Goal: Complete application form: Complete application form

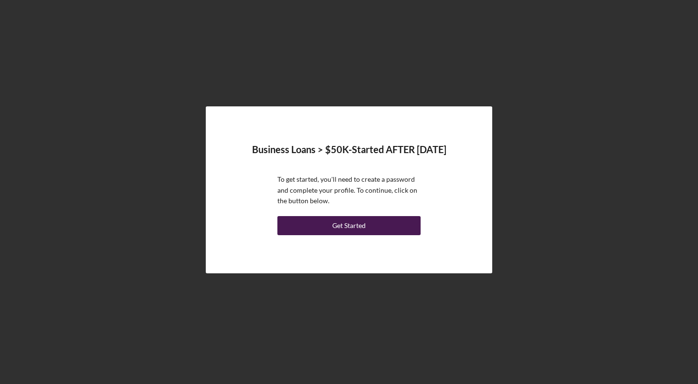
click at [348, 224] on div "Get Started" at bounding box center [348, 225] width 33 height 19
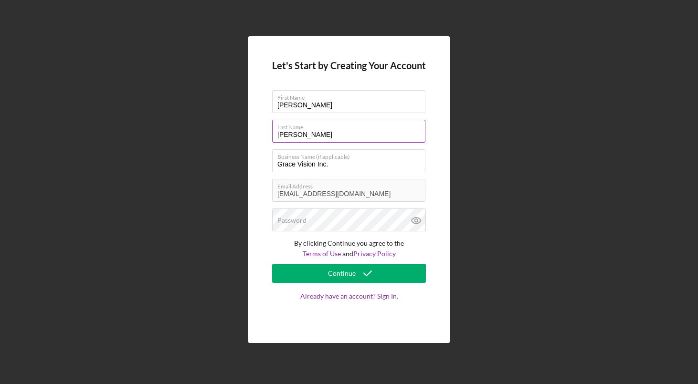
type input "W"
type input "l"
type input "[PERSON_NAME] [PERSON_NAME]"
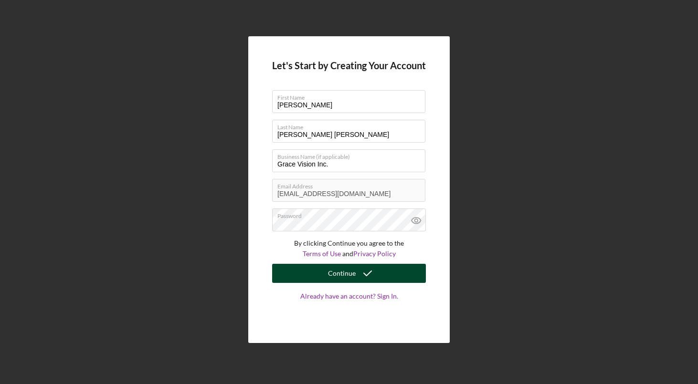
click at [349, 274] on div "Continue" at bounding box center [342, 273] width 28 height 19
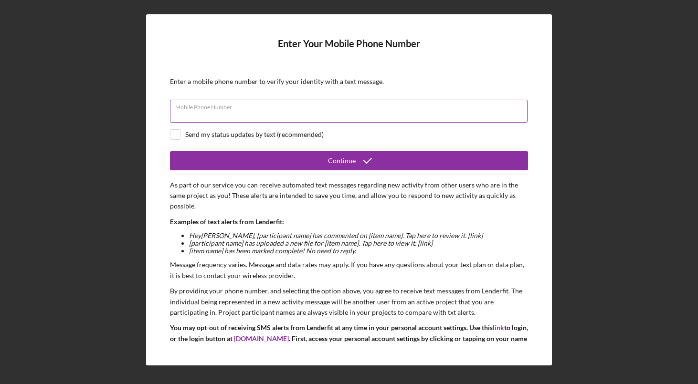
click at [313, 118] on input "Mobile Phone Number" at bounding box center [349, 111] width 358 height 23
type input "[PHONE_NUMBER]"
click at [172, 133] on input "checkbox" at bounding box center [175, 135] width 10 height 10
checkbox input "true"
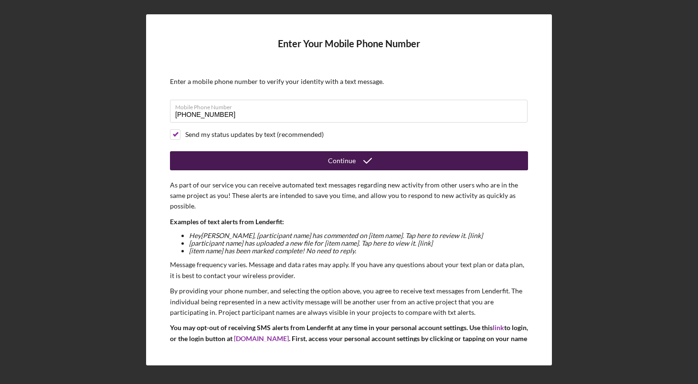
click at [352, 159] on div "Continue" at bounding box center [342, 160] width 28 height 19
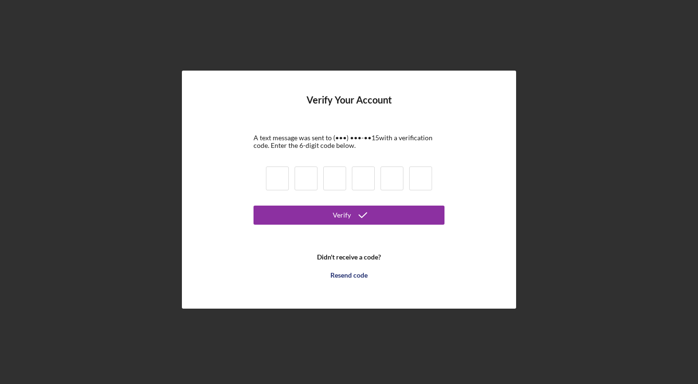
click at [282, 180] on input at bounding box center [277, 179] width 23 height 24
type input "3"
type input "0"
type input "5"
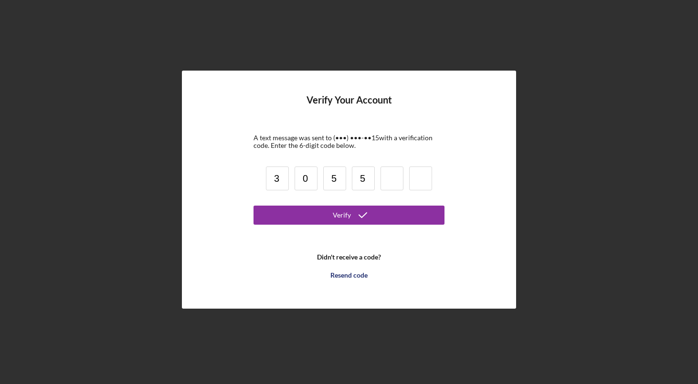
type input "4"
type input "7"
click at [349, 215] on button "Verify" at bounding box center [349, 215] width 191 height 19
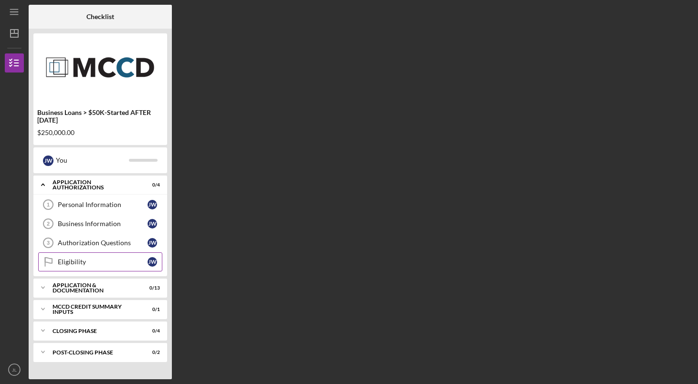
click at [97, 258] on link "Eligibility Eligibility [PERSON_NAME]" at bounding box center [100, 262] width 124 height 19
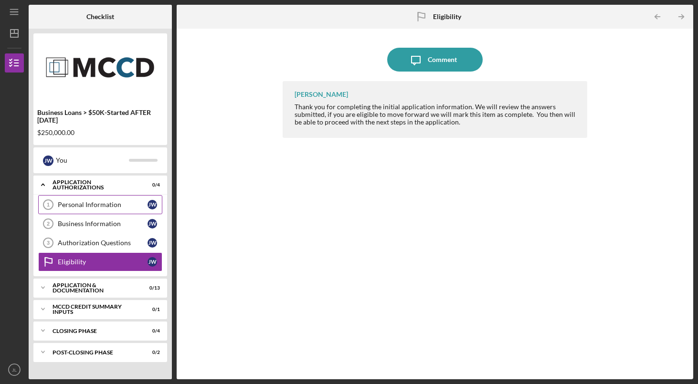
click at [110, 203] on div "Personal Information" at bounding box center [103, 205] width 90 height 8
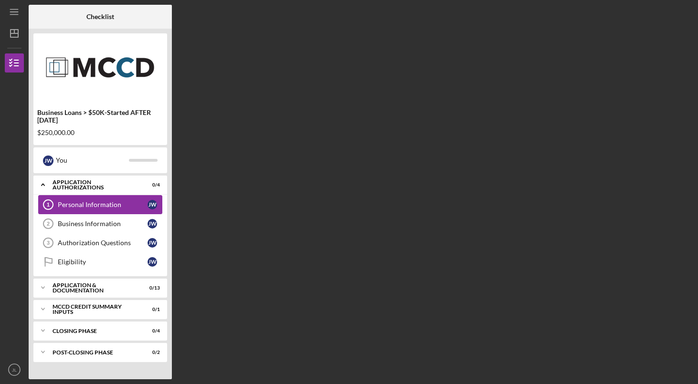
click at [110, 203] on div "Personal Information" at bounding box center [103, 205] width 90 height 8
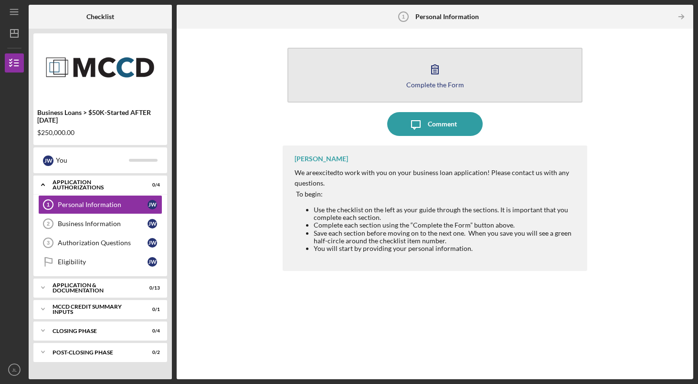
click at [434, 66] on icon "button" at bounding box center [435, 69] width 7 height 9
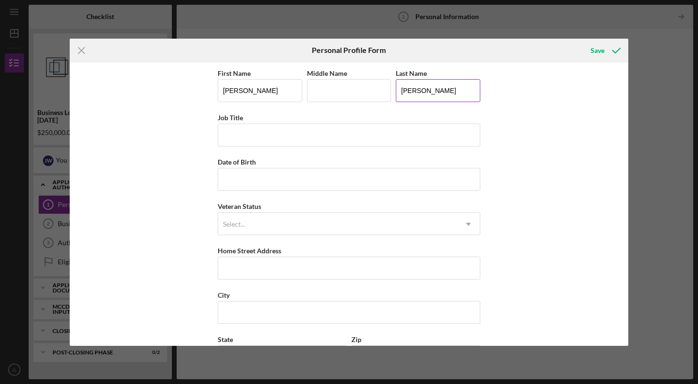
type input "W"
type input "[PERSON_NAME] [PERSON_NAME]"
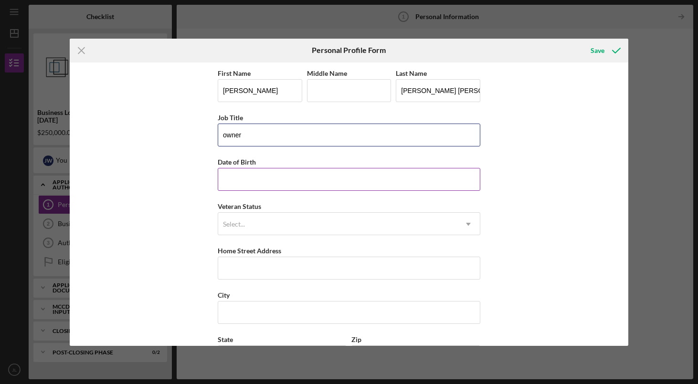
type input "owner"
type input "[DATE]"
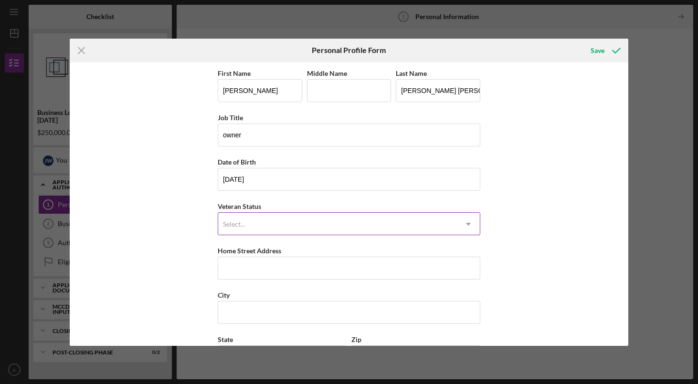
click at [360, 226] on div "Select..." at bounding box center [337, 224] width 239 height 22
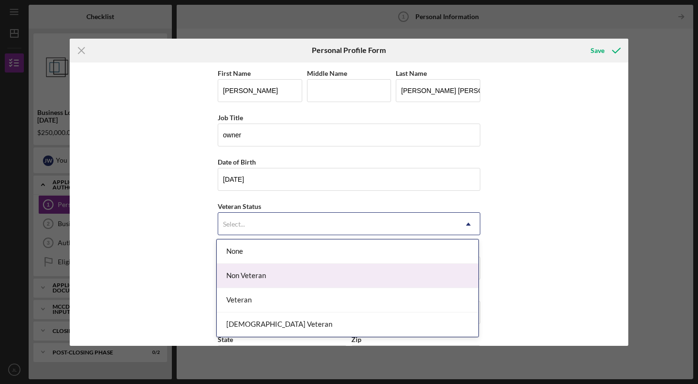
click at [350, 276] on div "Non Veteran" at bounding box center [348, 276] width 262 height 24
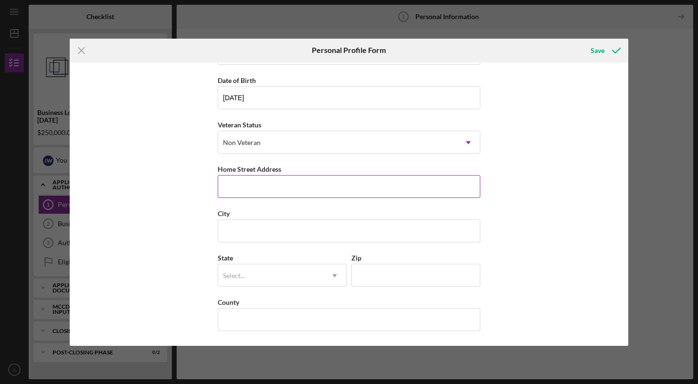
scroll to position [82, 0]
type input "[STREET_ADDRESS]"
type input "Woodbury"
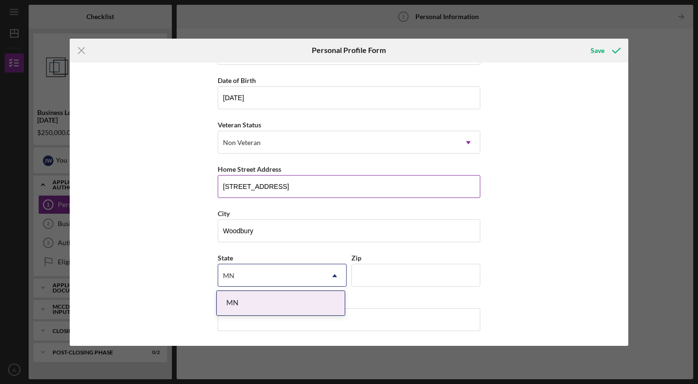
type input "MN"
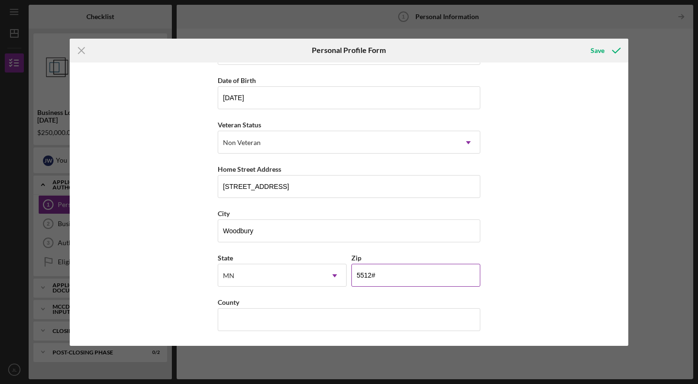
type input "55125"
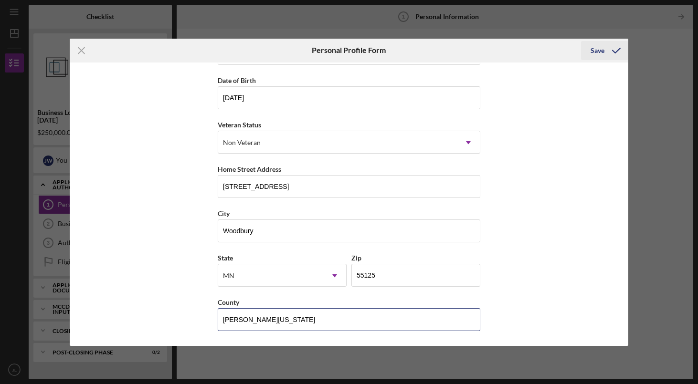
type input "[PERSON_NAME][US_STATE]"
click at [595, 48] on div "Save" at bounding box center [598, 50] width 14 height 19
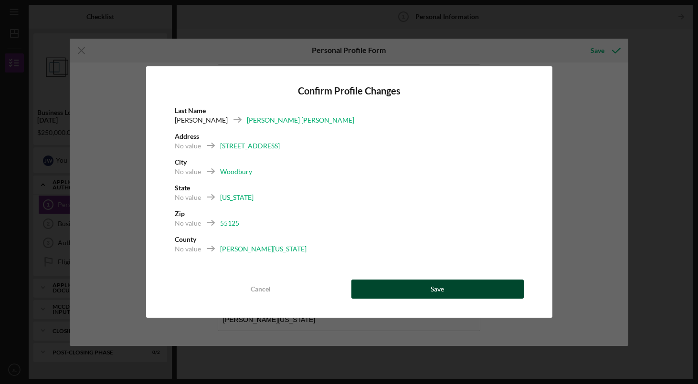
click at [448, 288] on button "Save" at bounding box center [437, 289] width 172 height 19
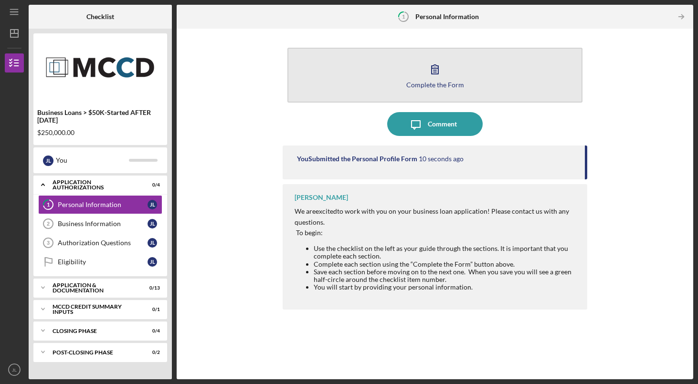
click at [428, 82] on div "Complete the Form" at bounding box center [435, 84] width 58 height 7
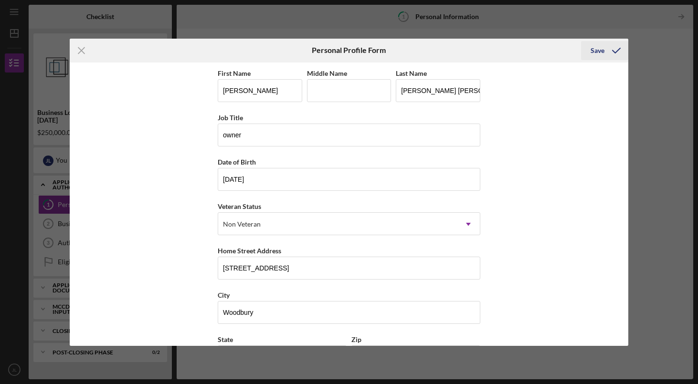
click at [595, 53] on div "Save" at bounding box center [598, 50] width 14 height 19
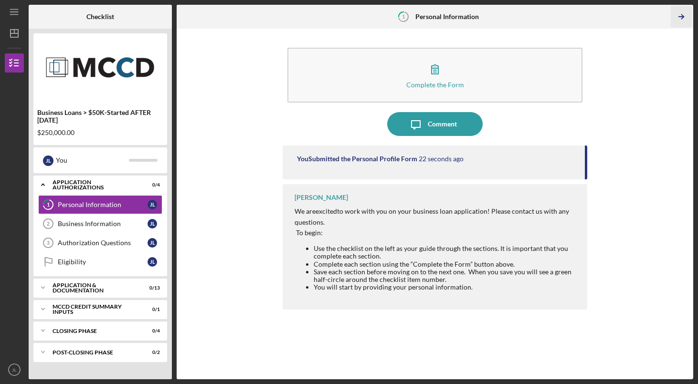
click at [680, 14] on icon "Icon/Table Pagination Arrow" at bounding box center [681, 16] width 21 height 21
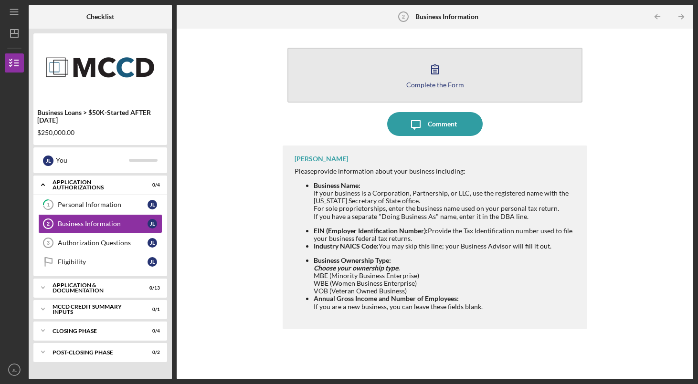
click at [454, 86] on div "Complete the Form" at bounding box center [435, 84] width 58 height 7
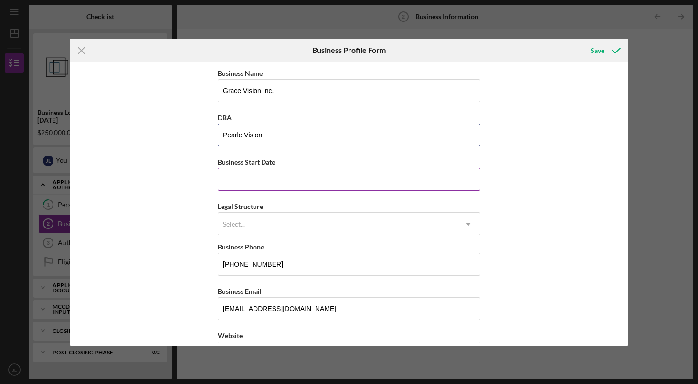
type input "Pearle Vision"
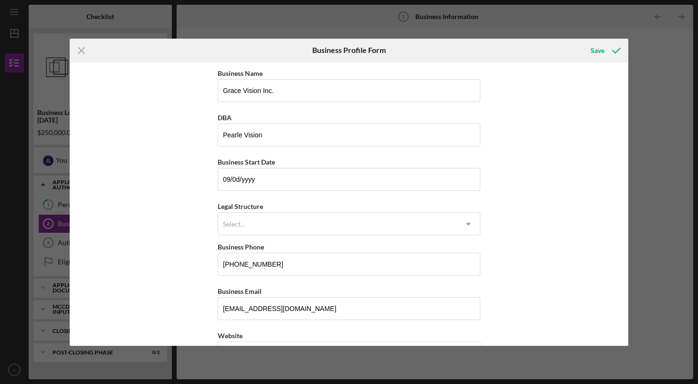
click at [170, 163] on div "Business Name Grace Vision Inc. DBA Pearle Vision Business Start Date 09/0d/yyy…" at bounding box center [349, 205] width 559 height 284
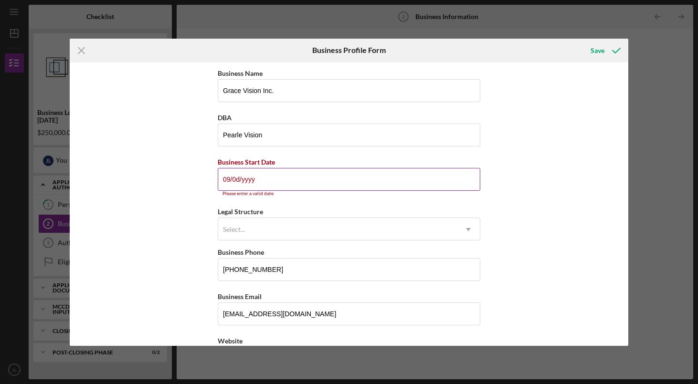
click at [268, 180] on input "09/0d/yyyy" at bounding box center [349, 179] width 263 height 23
click at [279, 181] on input "09/11/yyyy" at bounding box center [349, 179] width 263 height 23
click at [262, 180] on input "09/11/yyyy" at bounding box center [349, 179] width 263 height 23
type input "[DATE]"
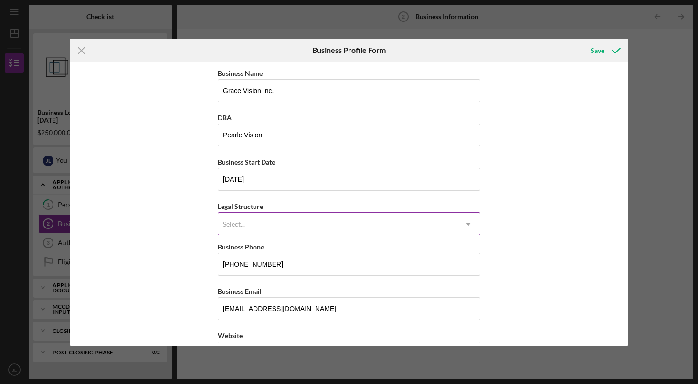
click at [259, 223] on div "Select..." at bounding box center [337, 224] width 239 height 22
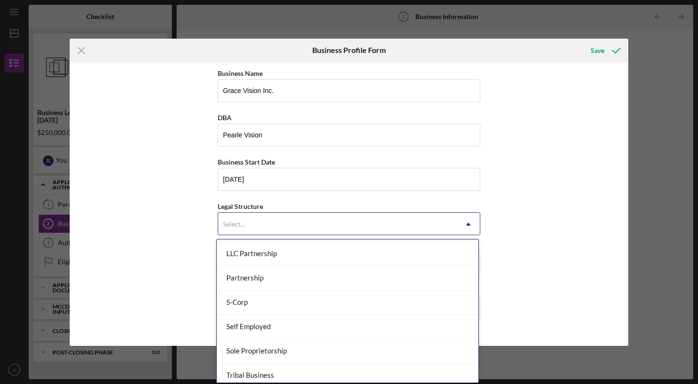
scroll to position [196, 0]
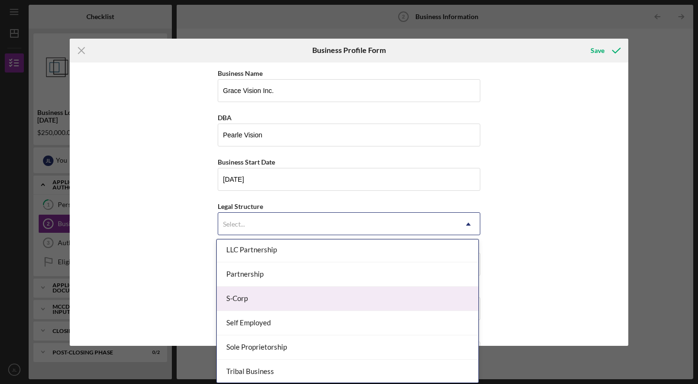
click at [248, 303] on div "S-Corp" at bounding box center [348, 299] width 262 height 24
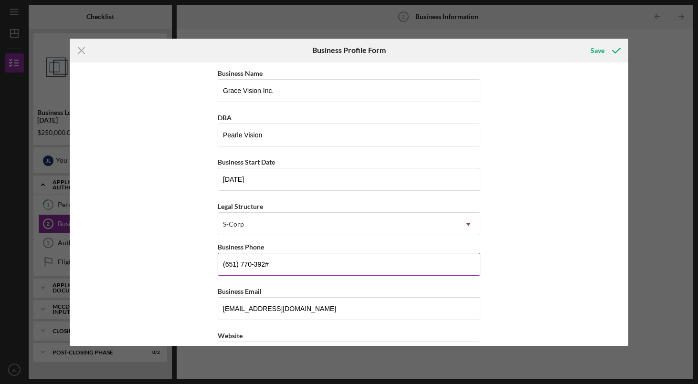
type input "[PHONE_NUMBER]"
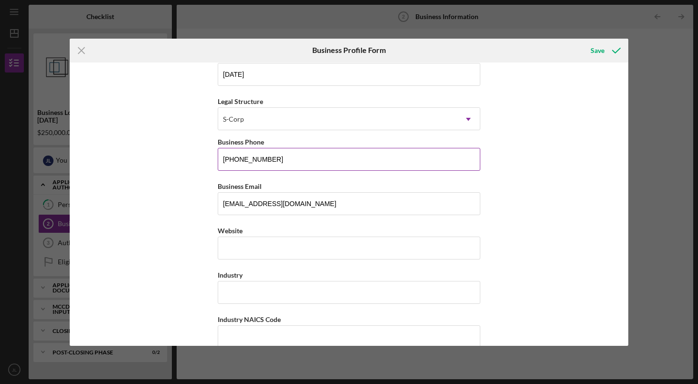
scroll to position [112, 0]
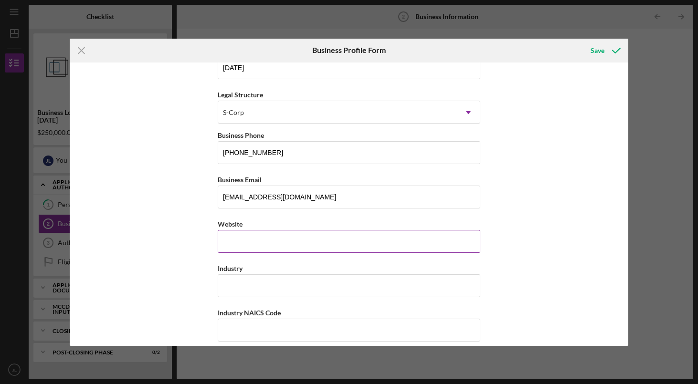
click at [298, 244] on input "Website" at bounding box center [349, 241] width 263 height 23
drag, startPoint x: 306, startPoint y: 243, endPoint x: 185, endPoint y: 250, distance: 121.0
click at [185, 250] on div "Business Name Grace Vision Inc. DBA Pearle Vision Business Start Date [DATE] Le…" at bounding box center [349, 205] width 559 height 284
type input "p"
paste input "[DOMAIN_NAME][URL]"
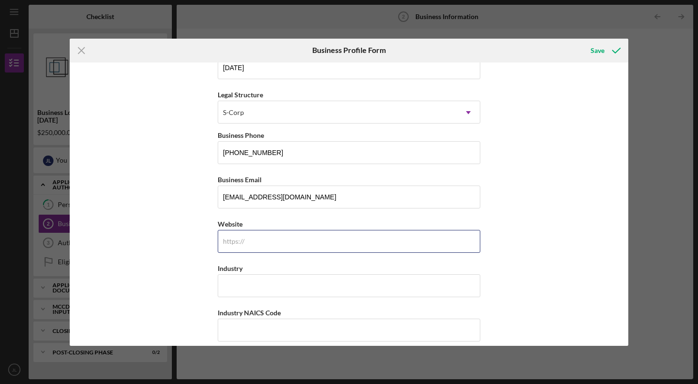
type input "[DOMAIN_NAME][URL]"
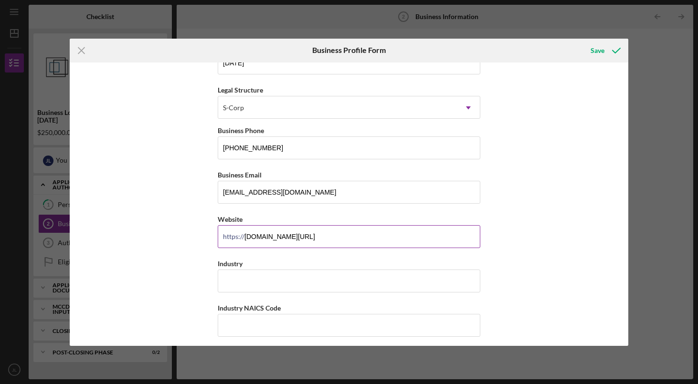
scroll to position [119, 0]
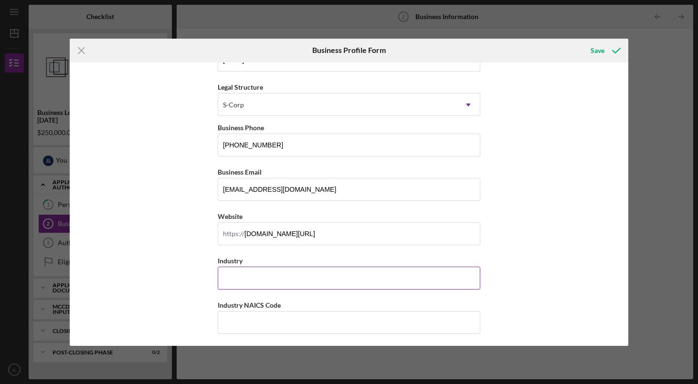
click at [256, 283] on input "Industry" at bounding box center [349, 278] width 263 height 23
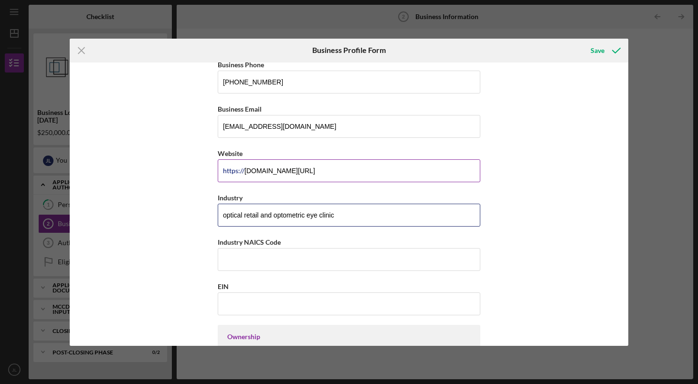
scroll to position [188, 0]
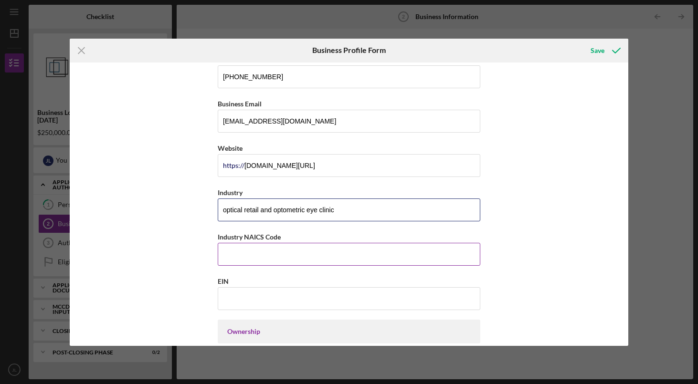
type input "optical retail and optometric eye clinic"
click at [258, 253] on input "Industry NAICS Code" at bounding box center [349, 254] width 263 height 23
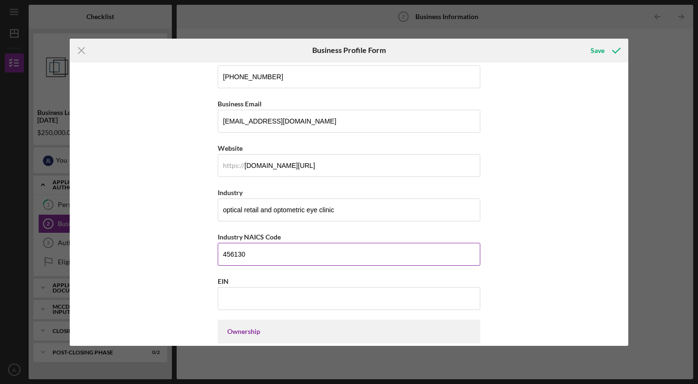
type input "456130"
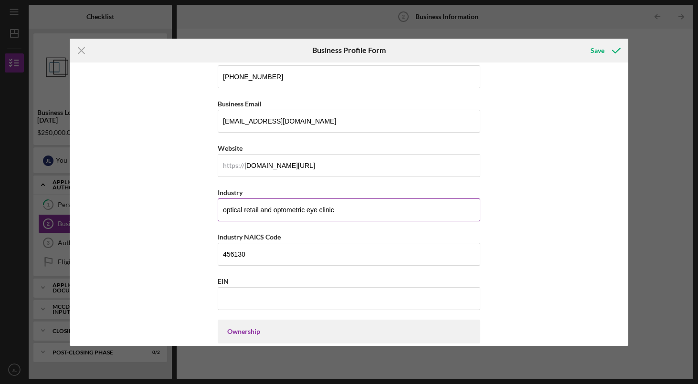
click at [346, 212] on input "optical retail and optometric eye clinic" at bounding box center [349, 210] width 263 height 23
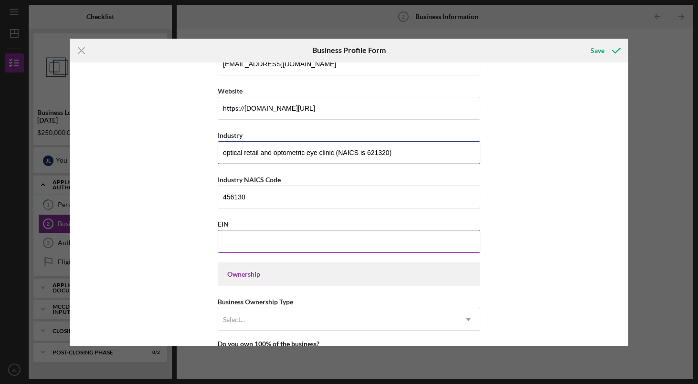
scroll to position [256, 0]
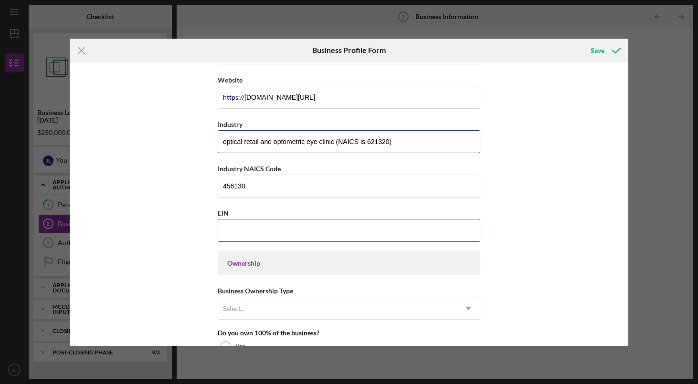
type input "optical retail and optometric eye clinic (NAICS is 621320)"
click at [336, 234] on input "EIN" at bounding box center [349, 230] width 263 height 23
type input "[US_EMPLOYER_IDENTIFICATION_NUMBER]"
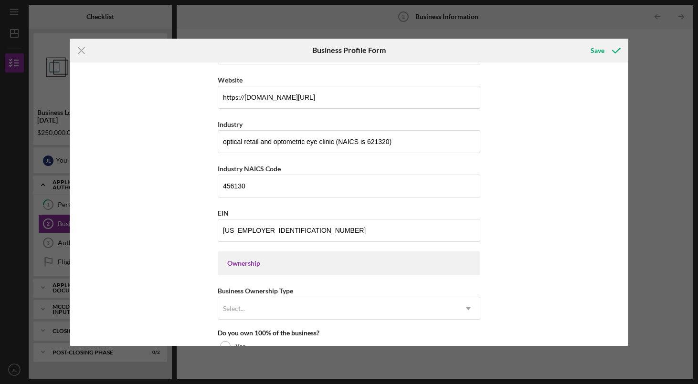
click at [338, 262] on div "Ownership" at bounding box center [349, 264] width 244 height 8
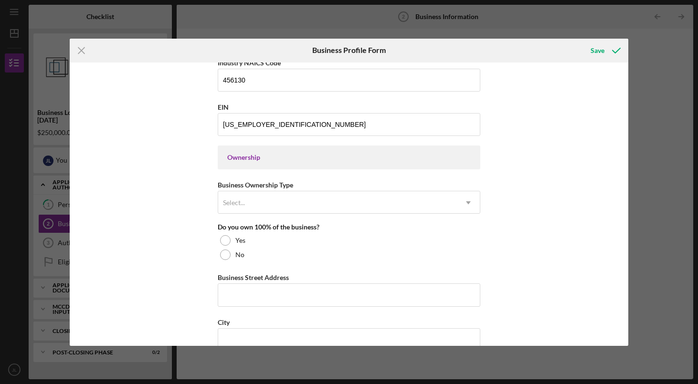
scroll to position [436, 0]
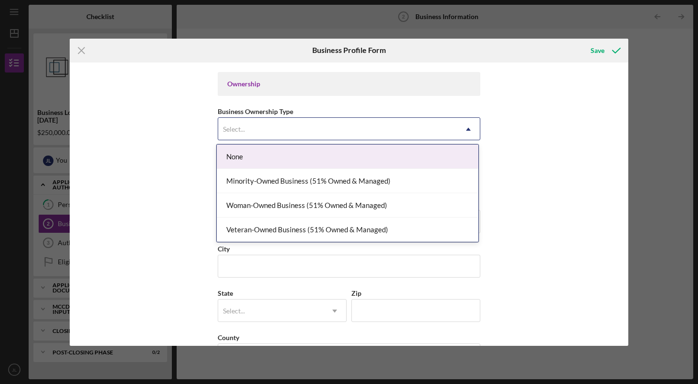
click at [314, 125] on div "Select..." at bounding box center [337, 129] width 239 height 22
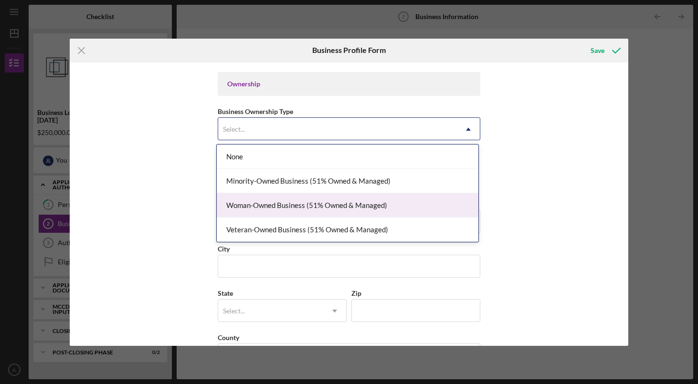
click at [295, 200] on div "Woman-Owned Business (51% Owned & Managed)" at bounding box center [348, 205] width 262 height 24
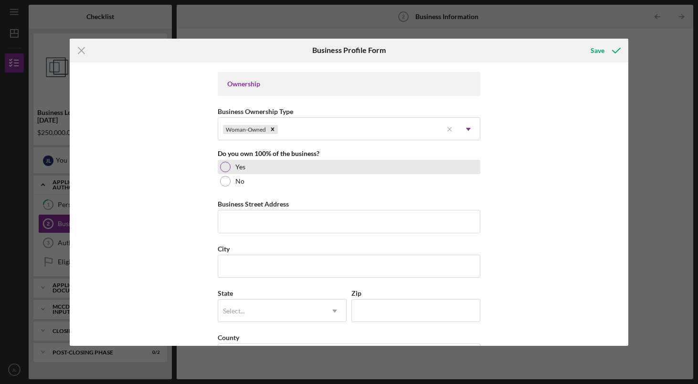
click at [220, 166] on div at bounding box center [225, 167] width 11 height 11
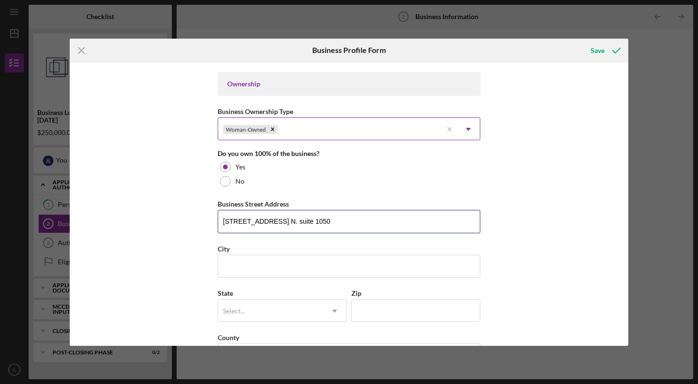
type input "[STREET_ADDRESS] N. suite 1050"
click at [402, 131] on div "Woman-Owned" at bounding box center [330, 129] width 224 height 22
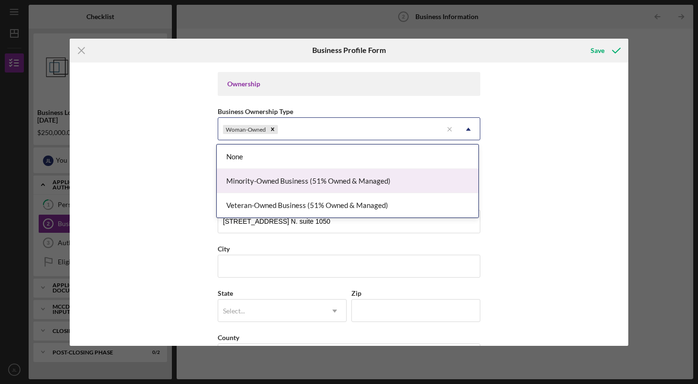
click at [379, 179] on div "Minority-Owned Business (51% Owned & Managed)" at bounding box center [348, 181] width 262 height 24
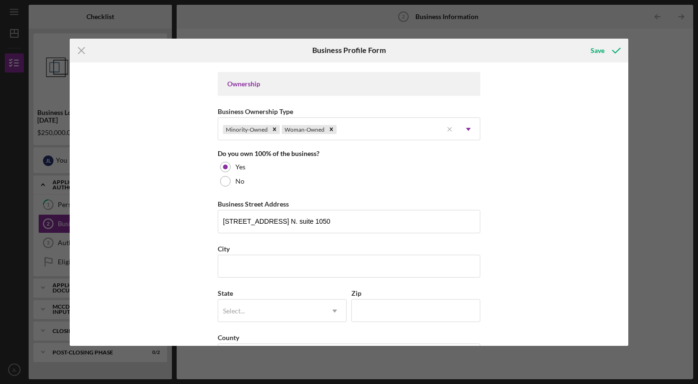
scroll to position [446, 0]
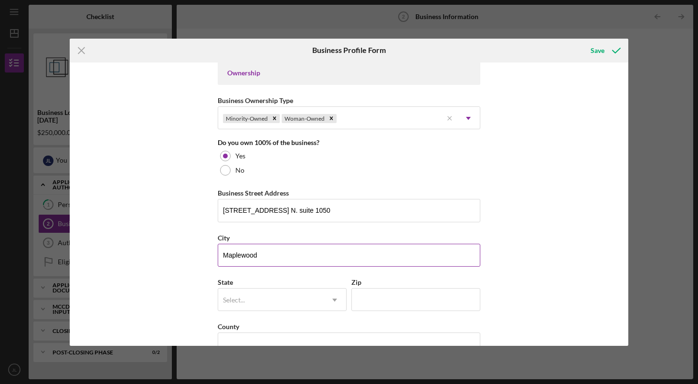
type input "Maplewood"
type input "MN"
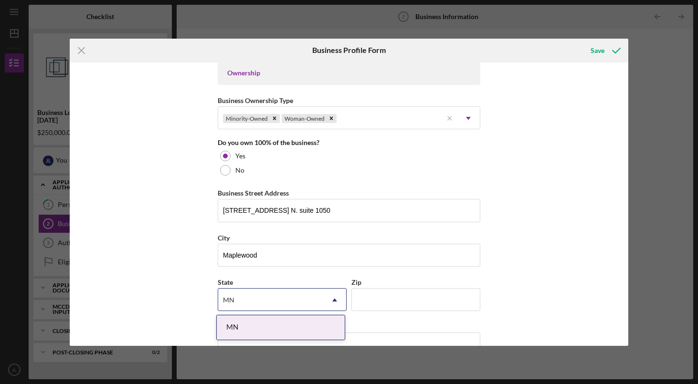
click at [310, 319] on div "MN" at bounding box center [281, 328] width 128 height 24
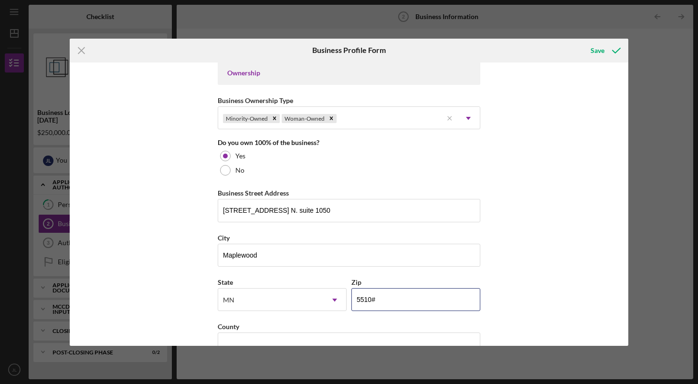
type input "55109"
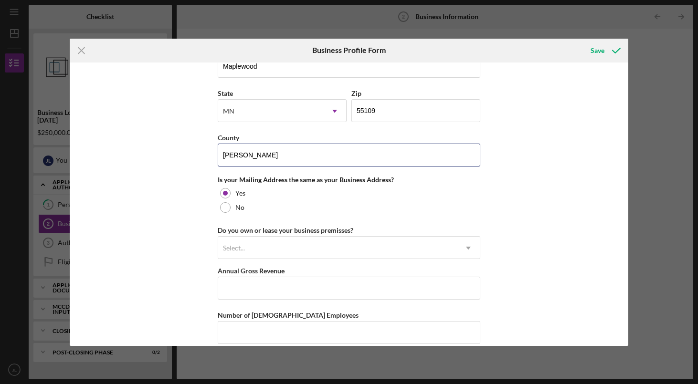
scroll to position [637, 0]
type input "[PERSON_NAME]"
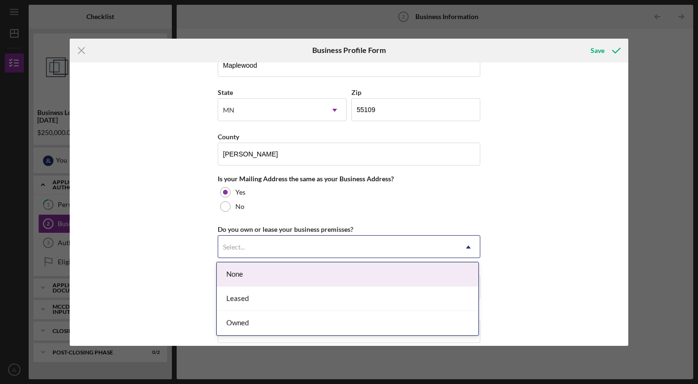
click at [268, 249] on div "Select..." at bounding box center [337, 247] width 239 height 22
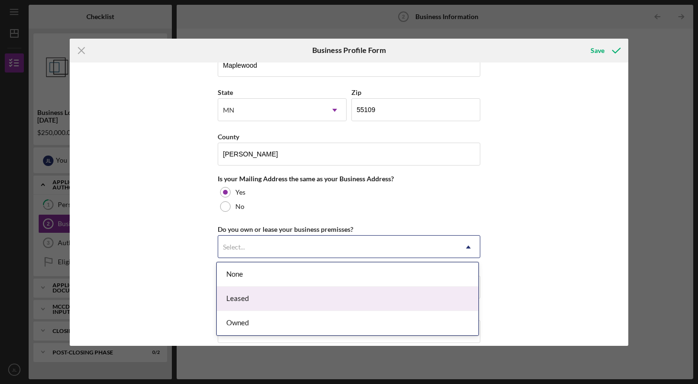
click at [259, 300] on div "Leased" at bounding box center [348, 299] width 262 height 24
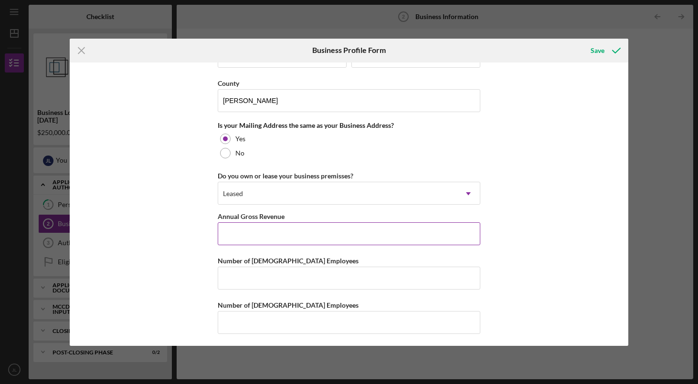
scroll to position [692, 0]
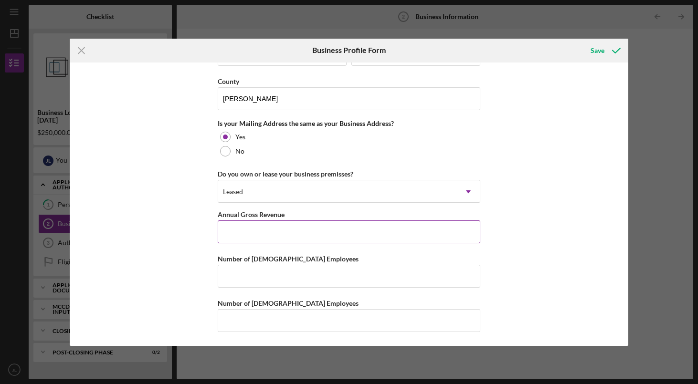
click at [285, 236] on input "Annual Gross Revenue" at bounding box center [349, 232] width 263 height 23
type input "$3,000,000"
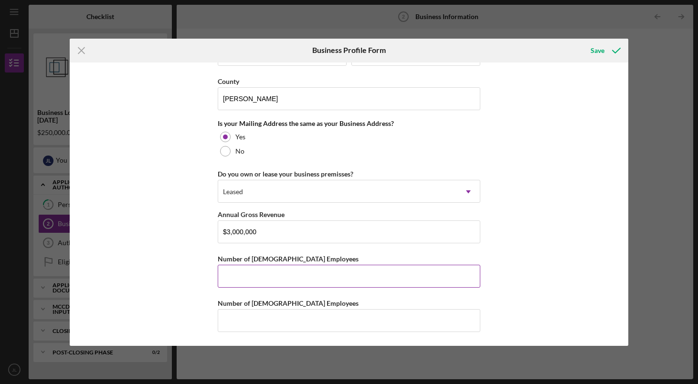
click at [287, 280] on input "Number of [DEMOGRAPHIC_DATA] Employees" at bounding box center [349, 276] width 263 height 23
type input "13"
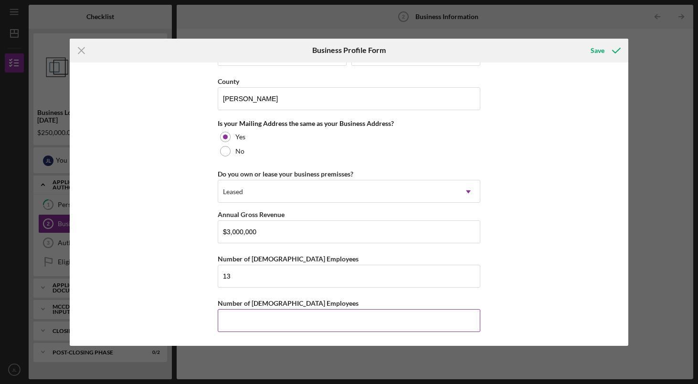
click at [257, 319] on input "Number of [DEMOGRAPHIC_DATA] Employees" at bounding box center [349, 320] width 263 height 23
type input "4"
click at [602, 48] on div "Save" at bounding box center [598, 50] width 14 height 19
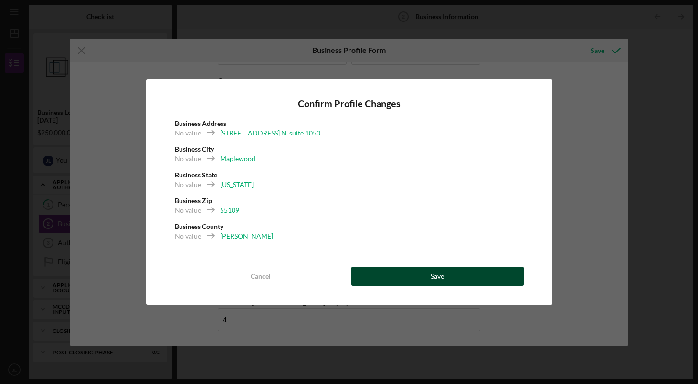
click at [442, 277] on div "Save" at bounding box center [437, 276] width 13 height 19
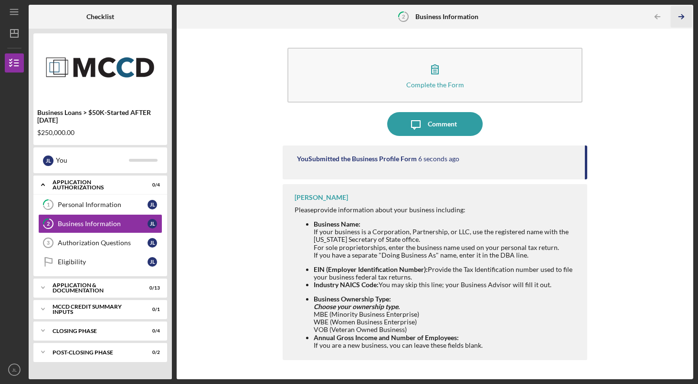
click at [681, 16] on icon "Icon/Table Pagination Arrow" at bounding box center [681, 16] width 21 height 21
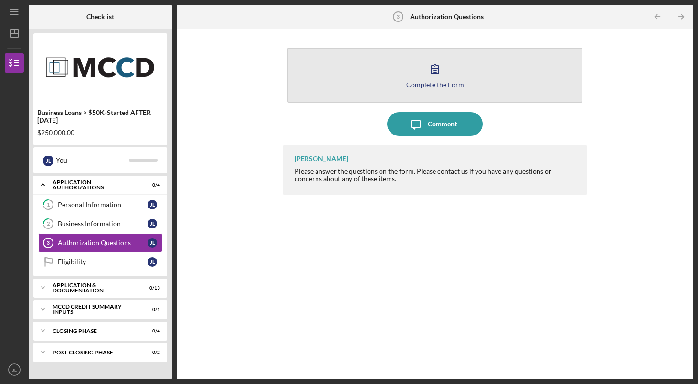
click at [432, 81] on div "Complete the Form" at bounding box center [435, 84] width 58 height 7
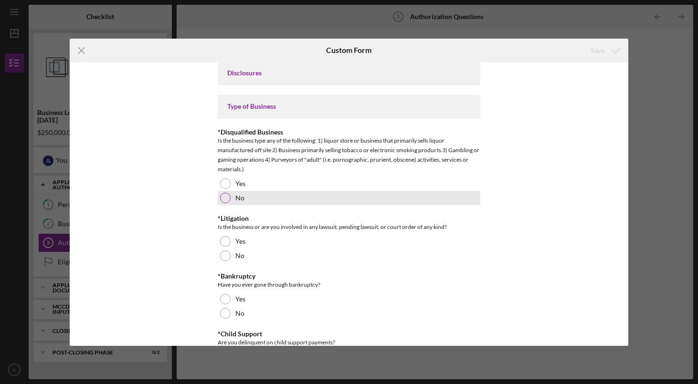
scroll to position [8, 0]
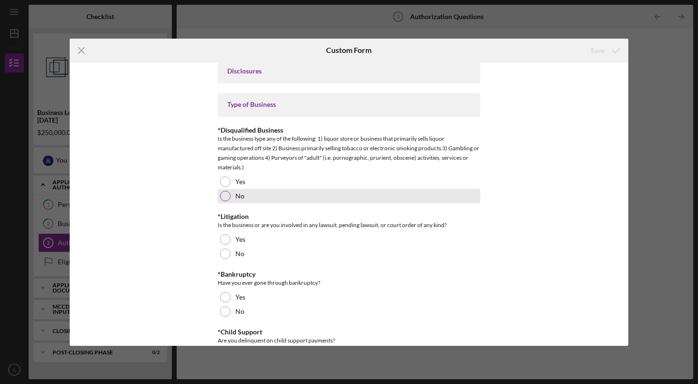
click at [222, 199] on div at bounding box center [225, 196] width 11 height 11
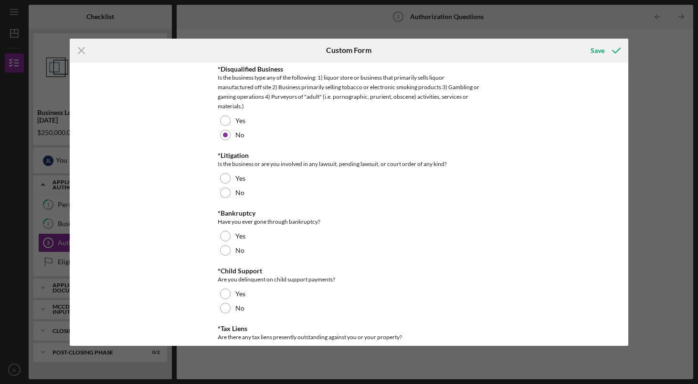
scroll to position [69, 0]
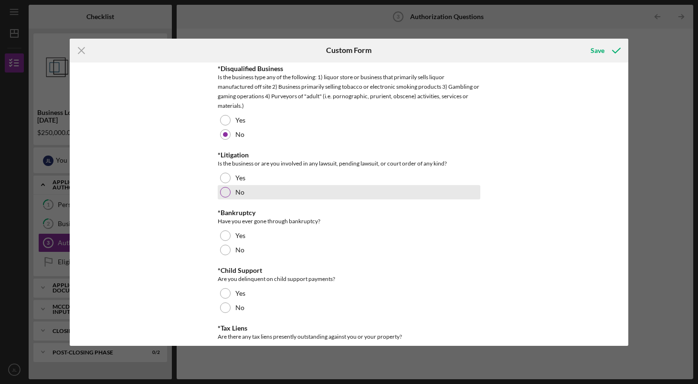
click at [225, 192] on div at bounding box center [225, 192] width 11 height 11
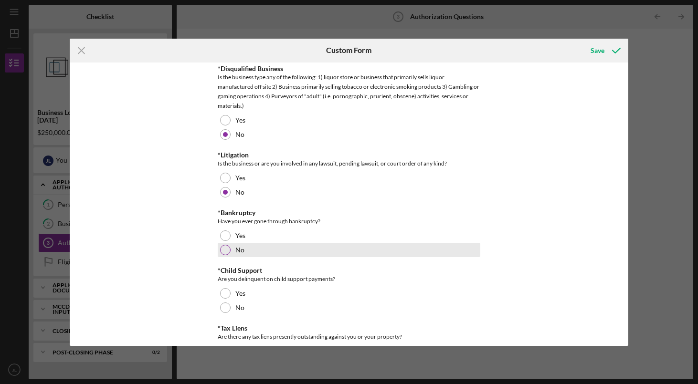
click at [222, 248] on div at bounding box center [225, 250] width 11 height 11
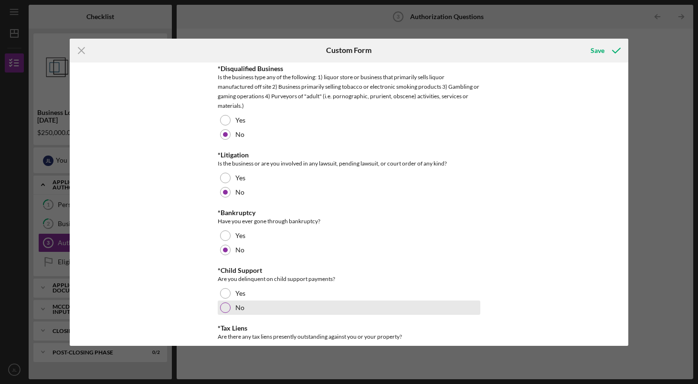
click at [223, 307] on div at bounding box center [225, 308] width 11 height 11
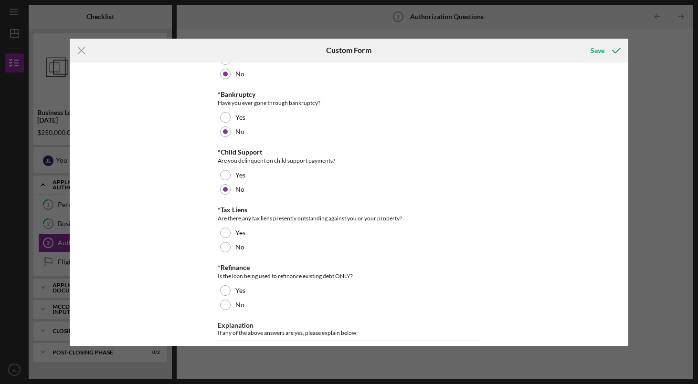
scroll to position [193, 0]
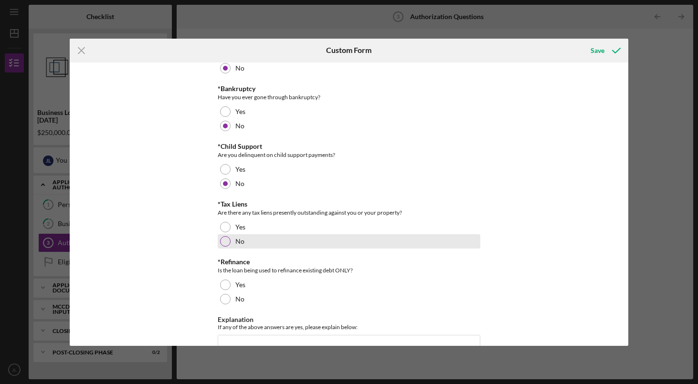
click at [224, 243] on div at bounding box center [225, 241] width 11 height 11
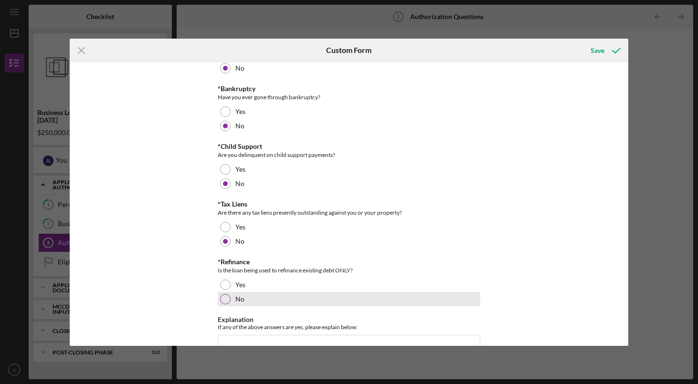
click at [225, 299] on div at bounding box center [225, 299] width 11 height 11
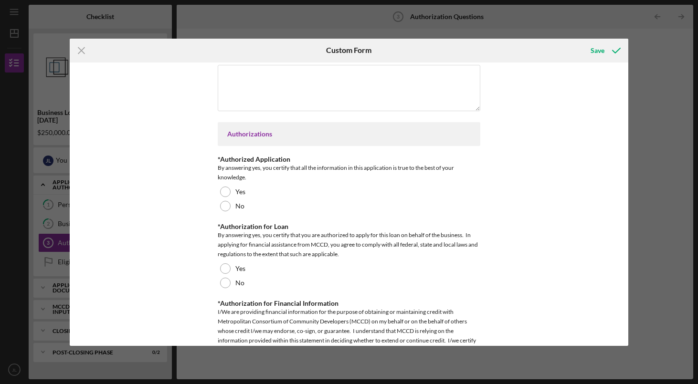
scroll to position [465, 0]
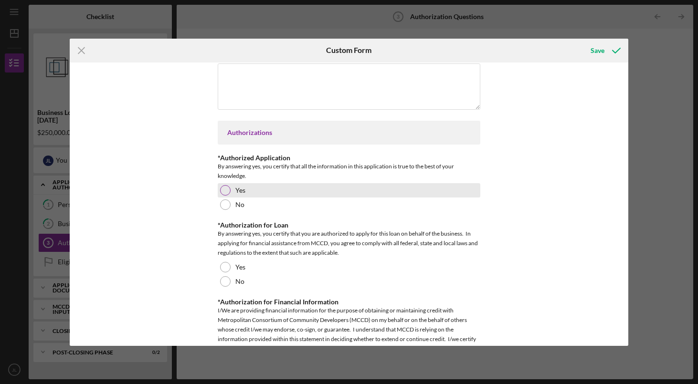
click at [223, 186] on div at bounding box center [225, 190] width 11 height 11
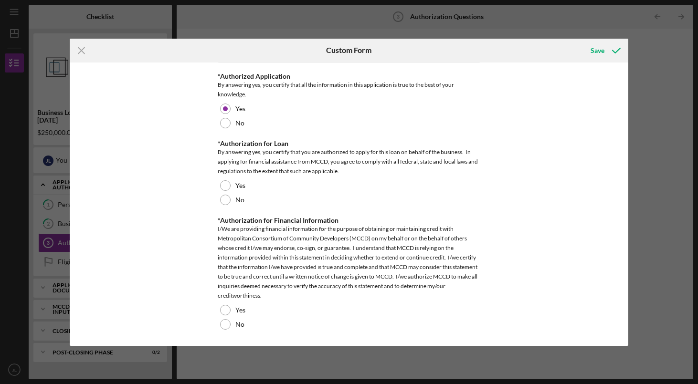
scroll to position [546, 0]
click at [226, 185] on div at bounding box center [225, 186] width 11 height 11
click at [228, 309] on div at bounding box center [225, 311] width 11 height 11
click at [597, 53] on div "Save" at bounding box center [598, 50] width 14 height 19
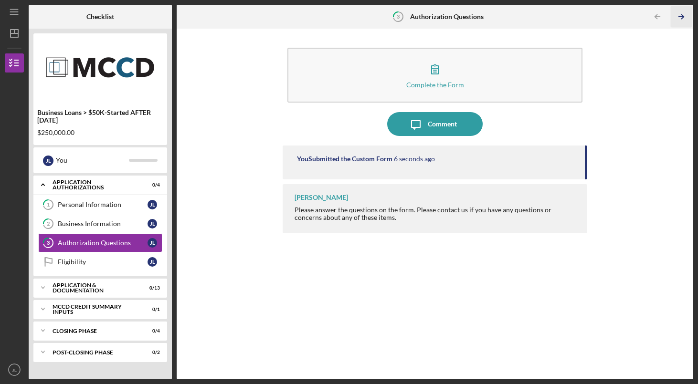
click at [679, 13] on icon "Icon/Table Pagination Arrow" at bounding box center [681, 16] width 21 height 21
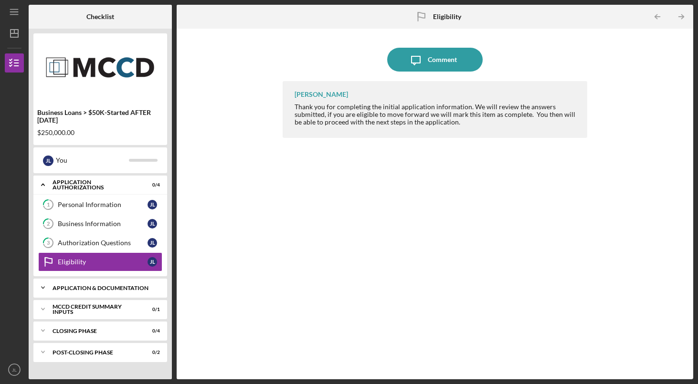
click at [119, 288] on div "Application & Documentation" at bounding box center [104, 289] width 103 height 6
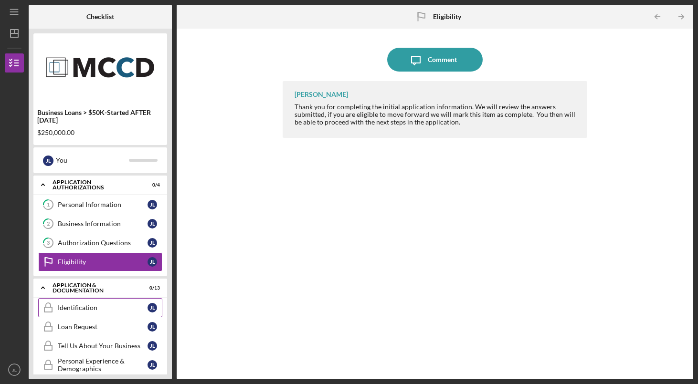
click at [95, 310] on div "Identification" at bounding box center [103, 308] width 90 height 8
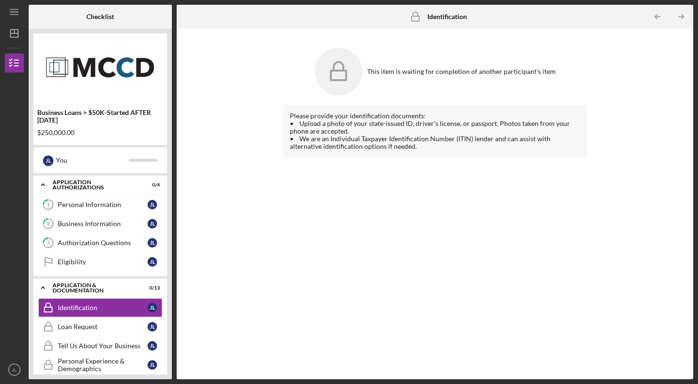
click at [228, 221] on div "This item is waiting for completion of another participant's item Please provid…" at bounding box center [434, 203] width 507 height 341
click at [131, 120] on div "Business Loans > $50K-Started AFTER [DATE]" at bounding box center [100, 116] width 126 height 15
click at [15, 61] on icon "button" at bounding box center [14, 63] width 24 height 24
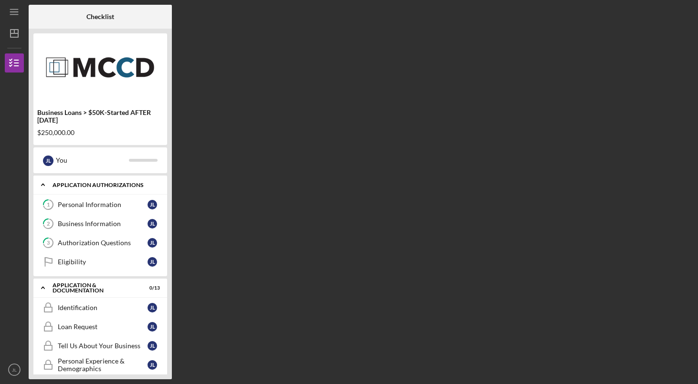
click at [97, 186] on div "Application Authorizations" at bounding box center [104, 185] width 103 height 6
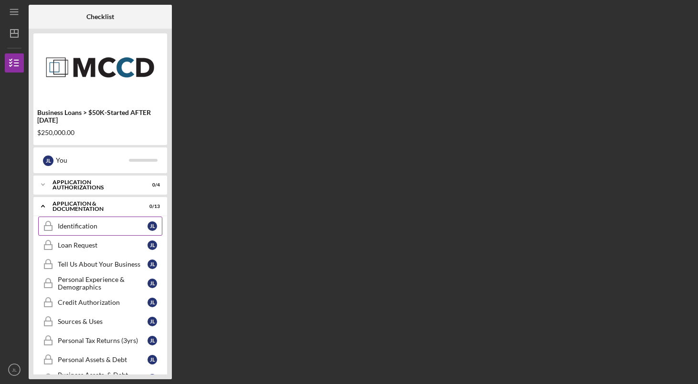
click at [102, 223] on div "Identification" at bounding box center [103, 227] width 90 height 8
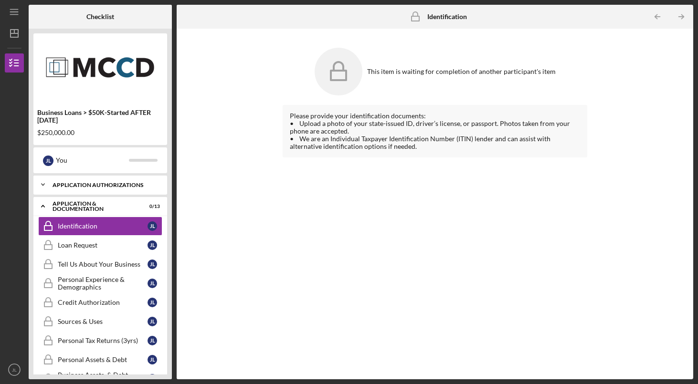
click at [99, 184] on div "Application Authorizations" at bounding box center [104, 185] width 103 height 6
